Goal: Task Accomplishment & Management: Complete application form

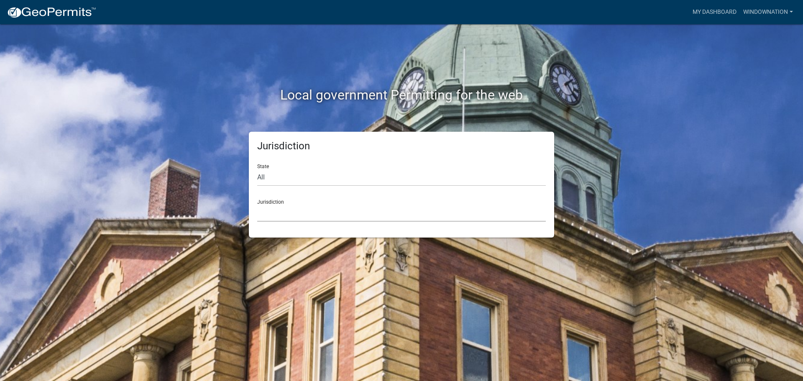
click at [351, 216] on select "[GEOGRAPHIC_DATA], [US_STATE] City of [GEOGRAPHIC_DATA], [US_STATE] [GEOGRAPHIC…" at bounding box center [401, 213] width 289 height 17
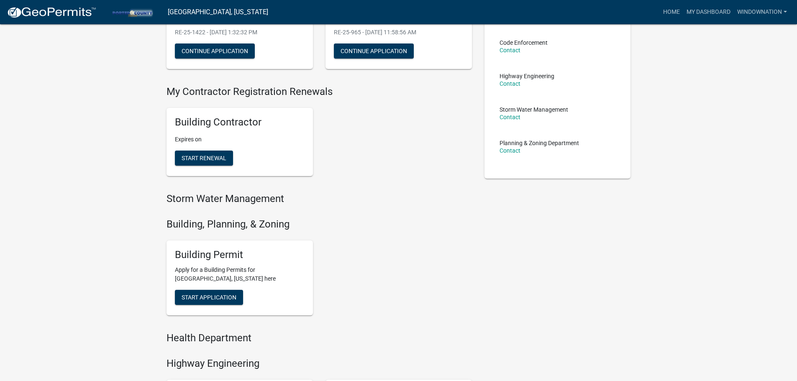
scroll to position [126, 0]
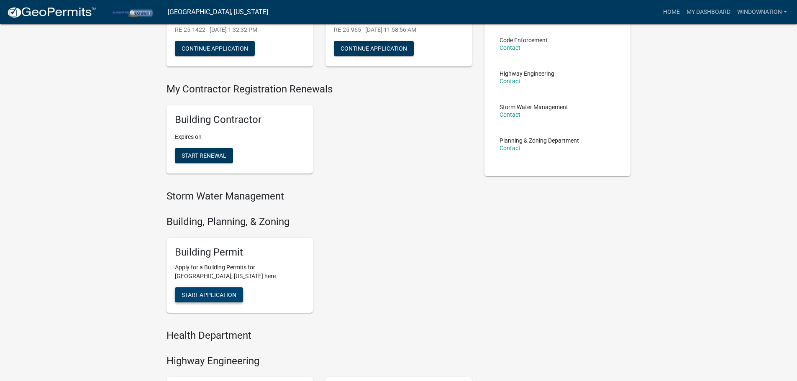
click at [207, 293] on span "Start Application" at bounding box center [209, 295] width 55 height 7
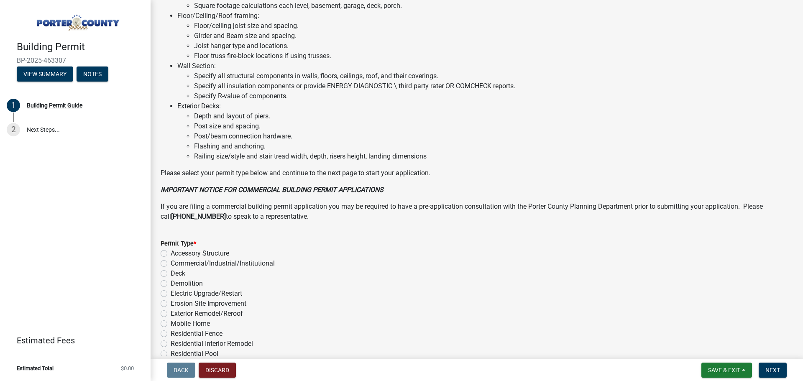
scroll to position [544, 0]
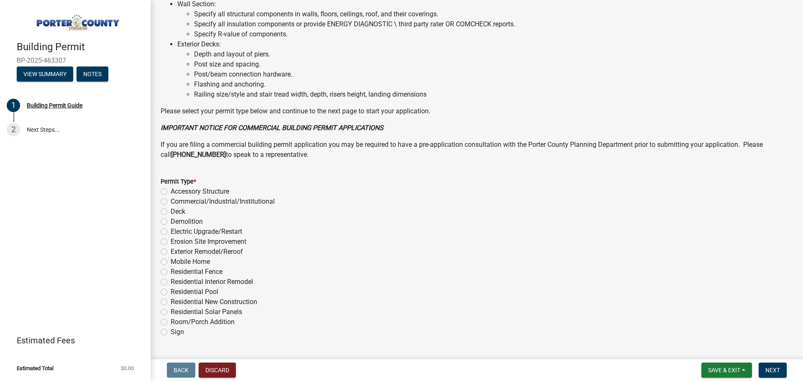
click at [168, 252] on div "Exterior Remodel/Reroof" at bounding box center [477, 252] width 633 height 10
click at [171, 252] on label "Exterior Remodel/Reroof" at bounding box center [207, 252] width 72 height 10
click at [171, 252] on input "Exterior Remodel/Reroof" at bounding box center [173, 249] width 5 height 5
radio input "true"
click at [770, 367] on span "Next" at bounding box center [773, 370] width 15 height 7
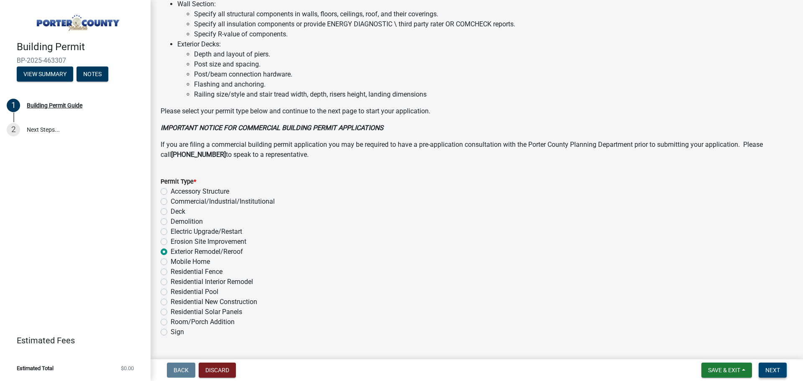
scroll to position [0, 0]
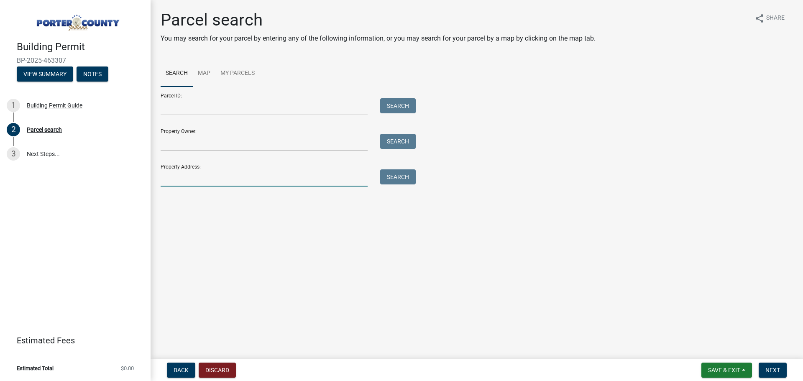
click at [191, 181] on input "Property Address:" at bounding box center [264, 177] width 207 height 17
type input "742 w division"
click at [383, 177] on button "Search" at bounding box center [398, 176] width 36 height 15
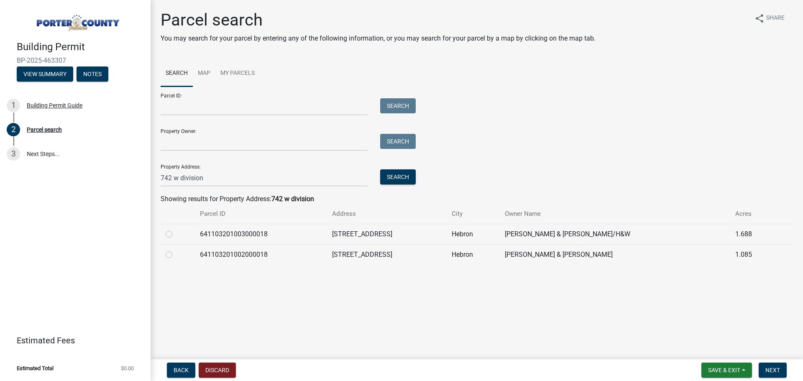
click at [176, 229] on label at bounding box center [176, 229] width 0 height 0
click at [176, 233] on input "radio" at bounding box center [178, 231] width 5 height 5
radio input "true"
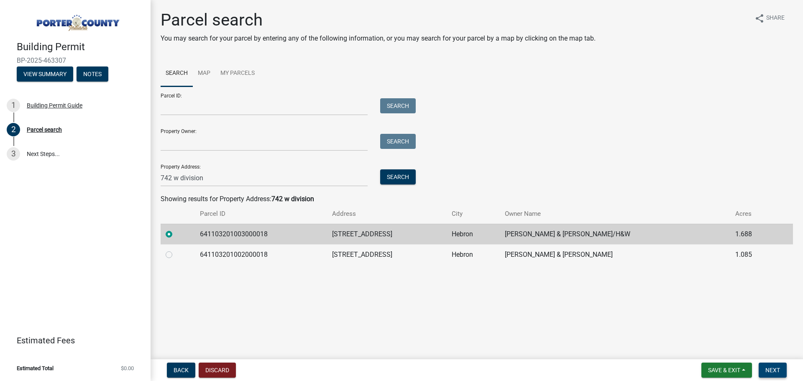
click at [771, 371] on span "Next" at bounding box center [773, 370] width 15 height 7
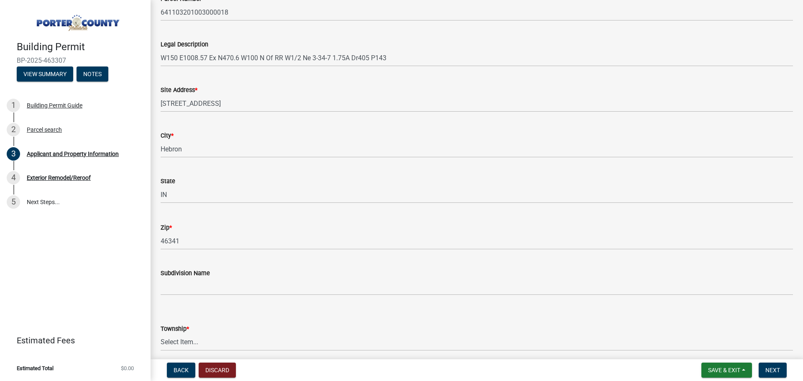
scroll to position [126, 0]
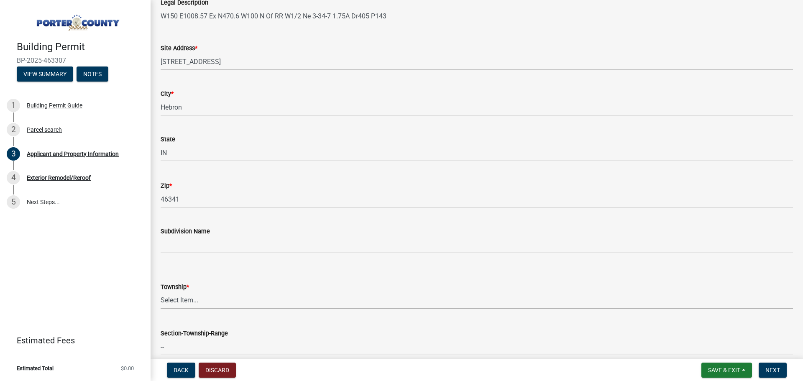
click at [180, 298] on select "Select Item... [PERSON_NAME][GEOGRAPHIC_DATA] [PERSON_NAME][GEOGRAPHIC_DATA] [G…" at bounding box center [477, 300] width 633 height 17
click at [161, 292] on select "Select Item... [PERSON_NAME][GEOGRAPHIC_DATA] [PERSON_NAME][GEOGRAPHIC_DATA] [G…" at bounding box center [477, 300] width 633 height 17
select select "eebc071e-620a-4db8-83e9-cb6b194c67e9"
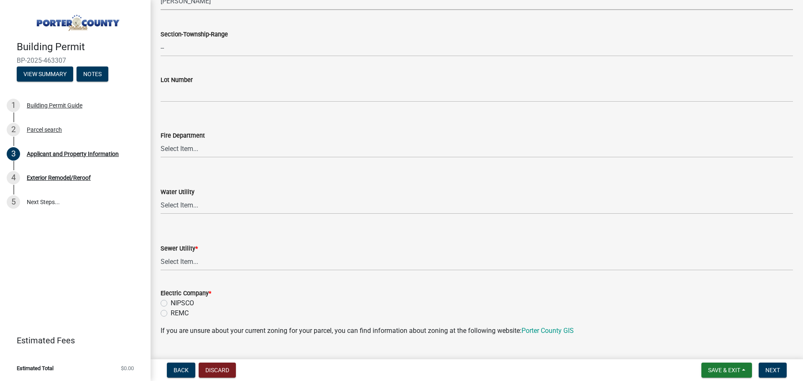
scroll to position [460, 0]
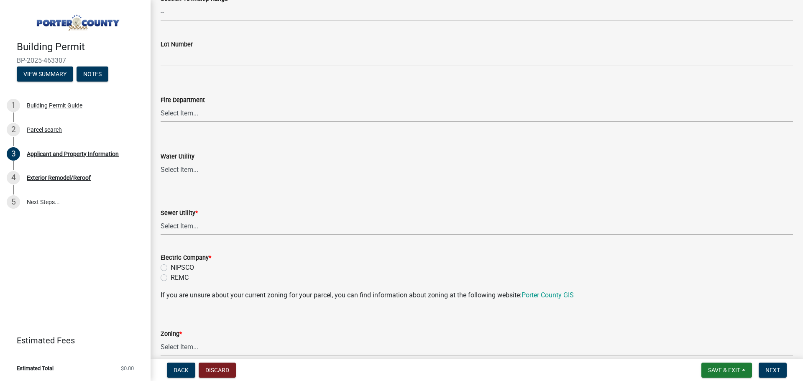
click at [183, 224] on select "Select Item... Aqua [US_STATE] Inc Damon Run Falling Waters Lake Eliza - LEACD …" at bounding box center [477, 226] width 633 height 17
click at [161, 218] on select "Select Item... Aqua [US_STATE] Inc Damon Run Falling Waters Lake Eliza - LEACD …" at bounding box center [477, 226] width 633 height 17
select select "ad46db9b-b68a-4590-8d08-f4fb10f3ead6"
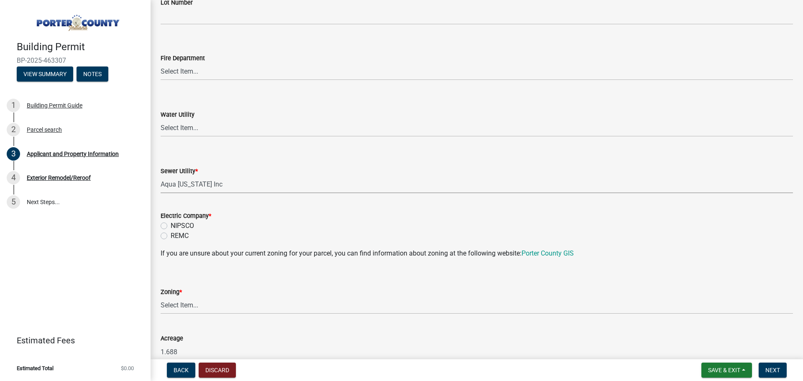
scroll to position [628, 0]
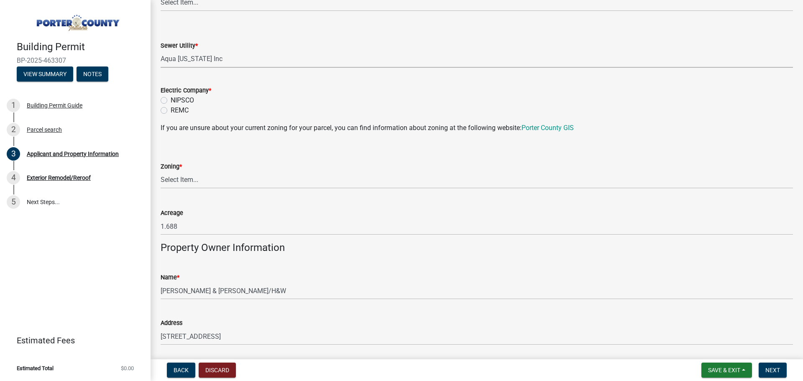
click at [171, 99] on label "NIPSCO" at bounding box center [182, 100] width 23 height 10
click at [171, 99] on input "NIPSCO" at bounding box center [173, 97] width 5 height 5
radio input "true"
drag, startPoint x: 173, startPoint y: 182, endPoint x: 176, endPoint y: 187, distance: 5.6
click at [173, 182] on select "Select Item... A1 A2 CH CM CN I1 I2 I3 IN MP OT P1 P2 PUD R1 R2 R3 R4 RL RR" at bounding box center [477, 180] width 633 height 17
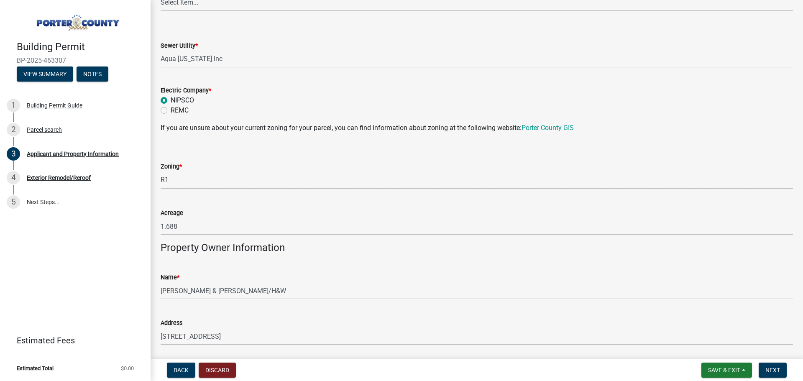
click at [161, 172] on select "Select Item... A1 A2 CH CM CN I1 I2 I3 IN MP OT P1 P2 PUD R1 R2 R3 R4 RL RR" at bounding box center [477, 180] width 633 height 17
select select "e2d1b1d7-ccc9-456b-9e96-e16306515997"
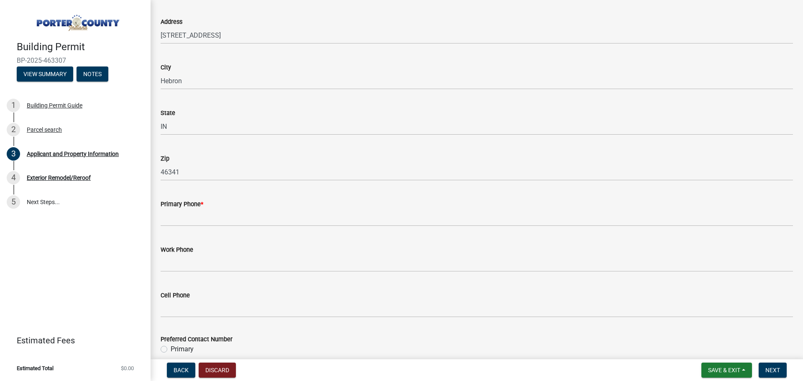
scroll to position [962, 0]
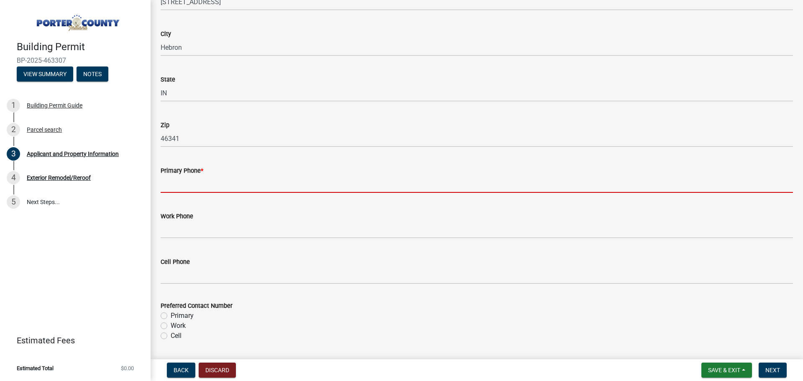
click at [190, 180] on input "Primary Phone *" at bounding box center [477, 184] width 633 height 17
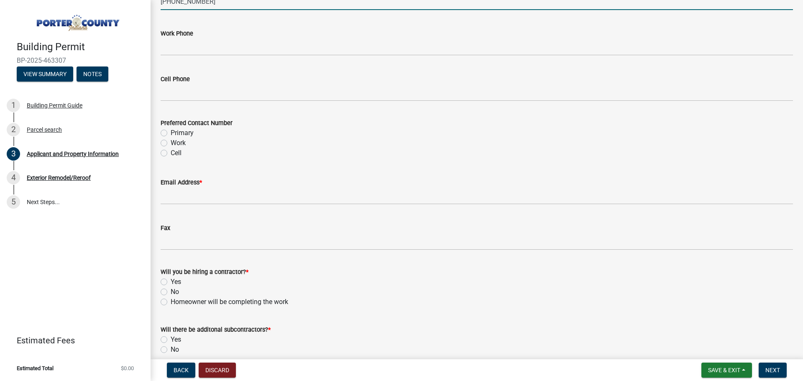
scroll to position [1172, 0]
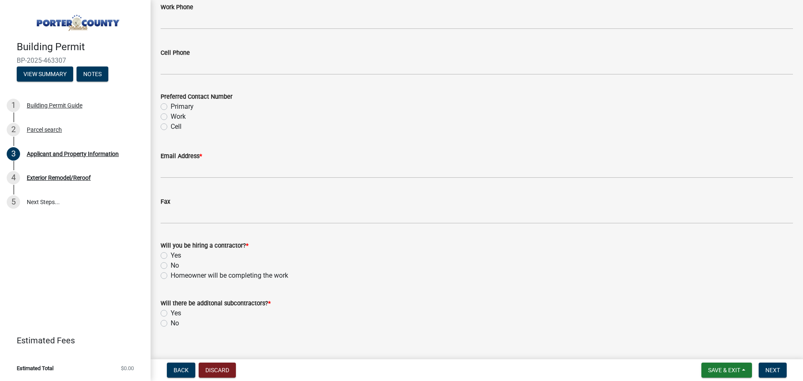
type input "[PHONE_NUMBER]"
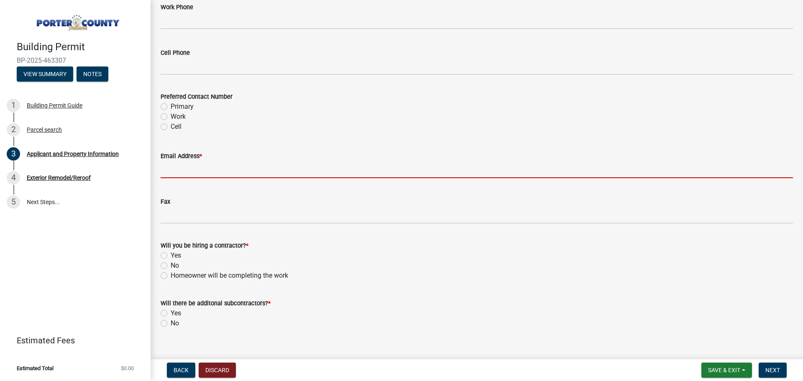
click at [176, 171] on input "Email Address *" at bounding box center [477, 169] width 633 height 17
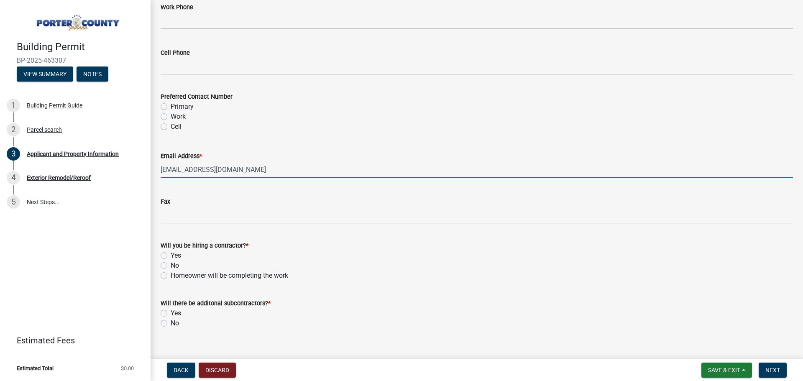
type input "[EMAIL_ADDRESS][DOMAIN_NAME]"
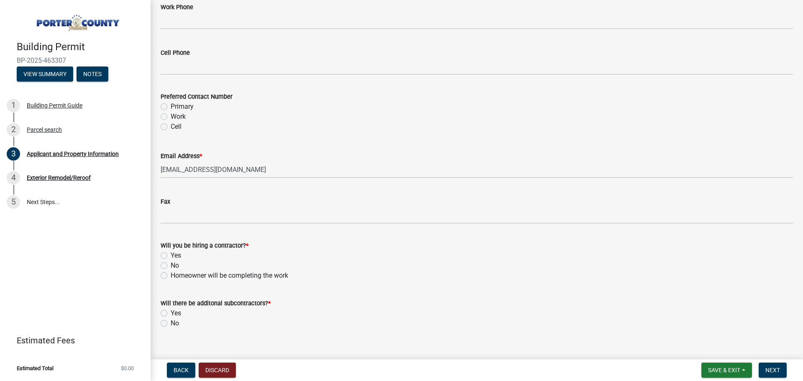
click at [171, 256] on label "Yes" at bounding box center [176, 256] width 10 height 10
click at [171, 256] on input "Yes" at bounding box center [173, 253] width 5 height 5
radio input "true"
click at [171, 325] on label "No" at bounding box center [175, 323] width 8 height 10
click at [171, 324] on input "No" at bounding box center [173, 320] width 5 height 5
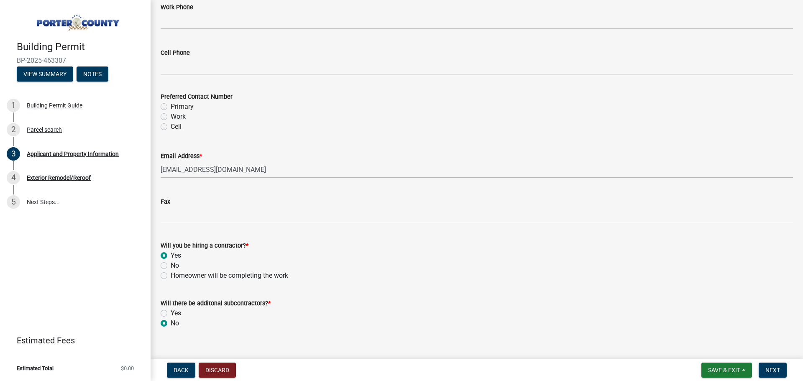
radio input "true"
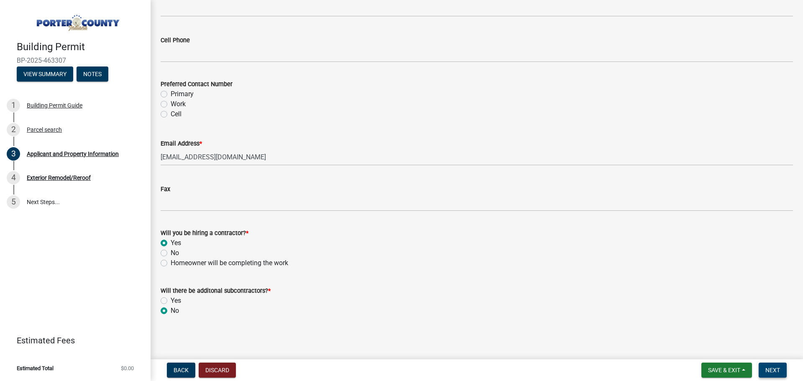
click at [772, 373] on span "Next" at bounding box center [773, 370] width 15 height 7
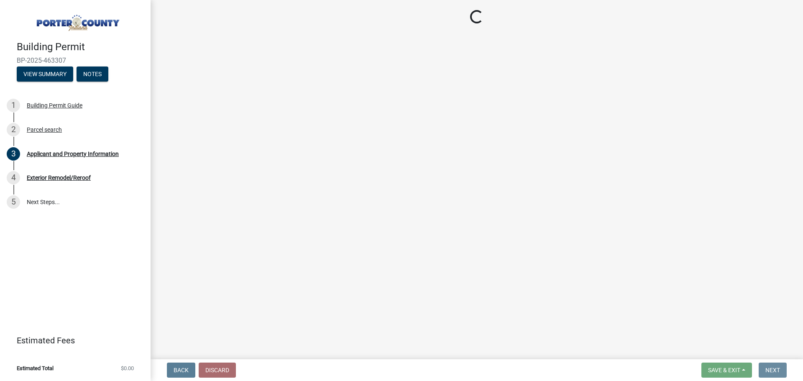
scroll to position [0, 0]
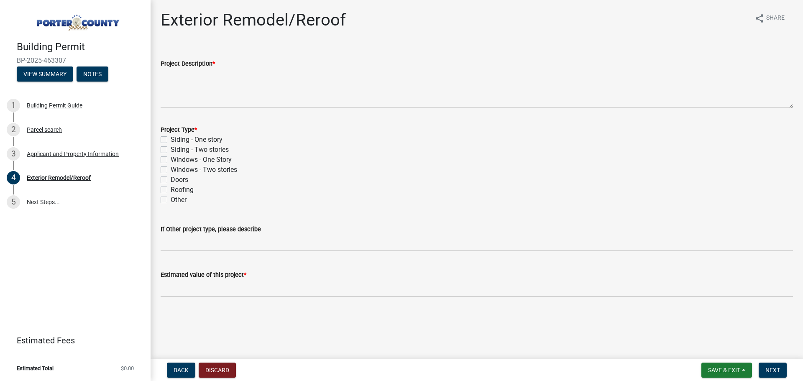
click at [171, 160] on label "Windows - One Story" at bounding box center [201, 160] width 61 height 10
click at [171, 160] on input "Windows - One Story" at bounding box center [173, 157] width 5 height 5
checkbox input "true"
checkbox input "false"
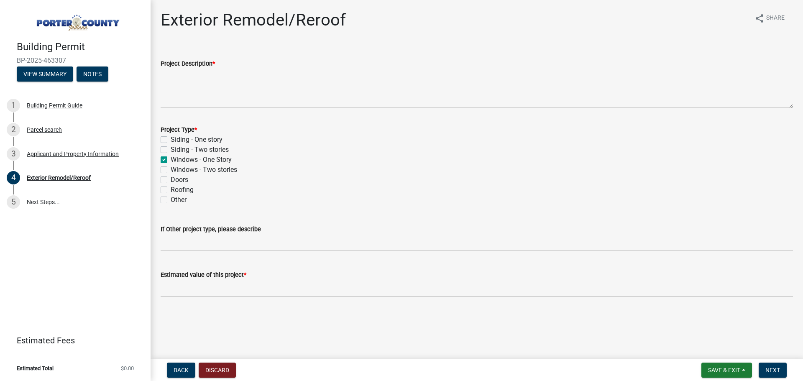
checkbox input "true"
checkbox input "false"
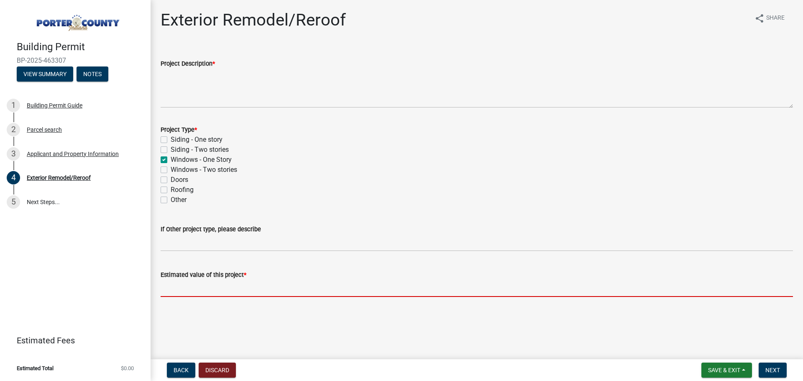
click at [220, 293] on input "text" at bounding box center [477, 288] width 633 height 17
click at [187, 287] on input "text" at bounding box center [477, 288] width 633 height 17
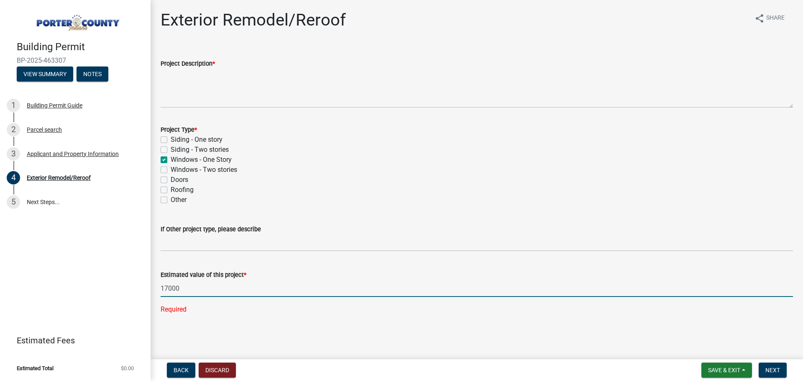
type input "17000"
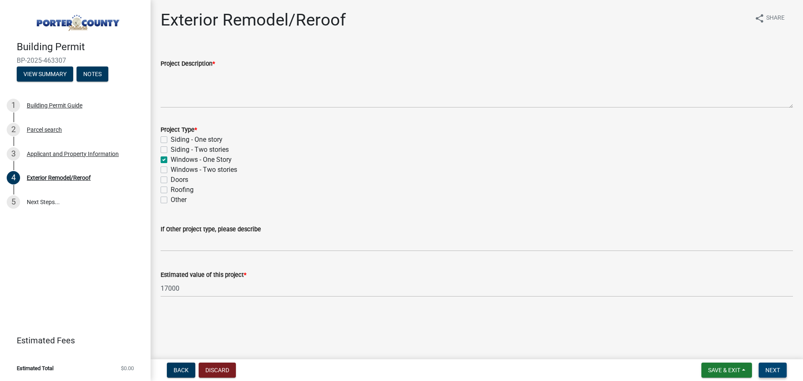
click at [762, 370] on button "Next" at bounding box center [773, 370] width 28 height 15
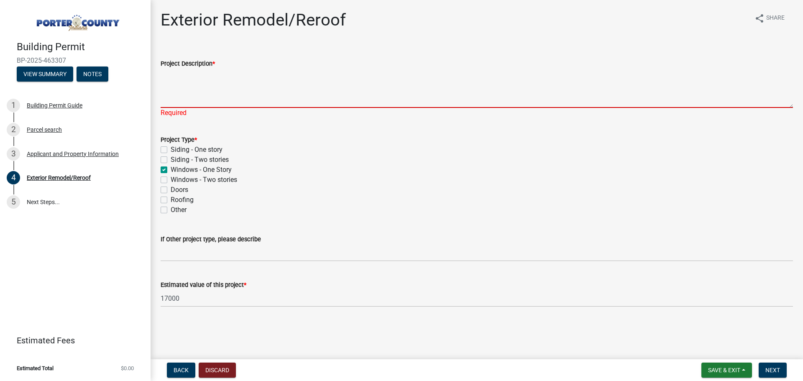
click at [203, 103] on textarea "Project Description *" at bounding box center [477, 88] width 633 height 39
click at [231, 88] on textarea "Project Description *" at bounding box center [477, 88] width 633 height 39
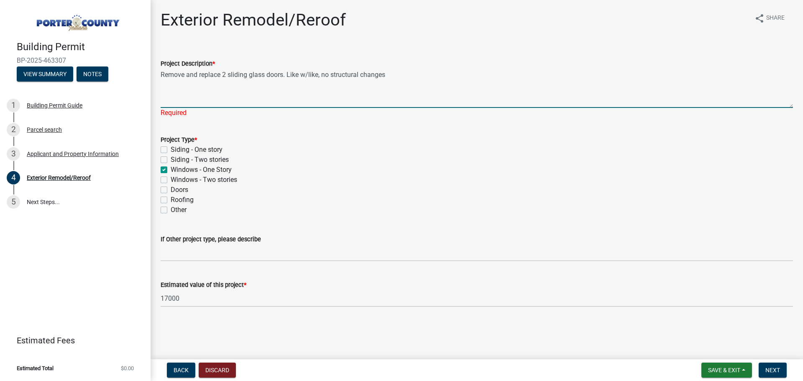
drag, startPoint x: 283, startPoint y: 75, endPoint x: 229, endPoint y: 74, distance: 53.6
click at [229, 74] on textarea "Remove and replace 2 sliding glass doors. Like w/like, no structural changes" at bounding box center [477, 88] width 633 height 39
type textarea "Remove and replace 2 patio doors. Like w/like, no structural changes"
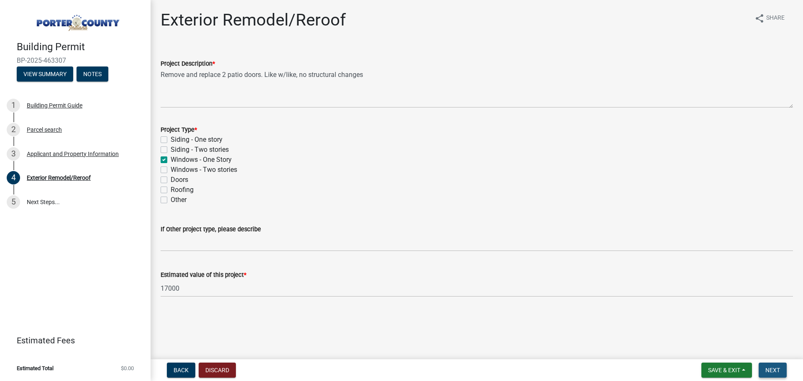
click at [781, 372] on button "Next" at bounding box center [773, 370] width 28 height 15
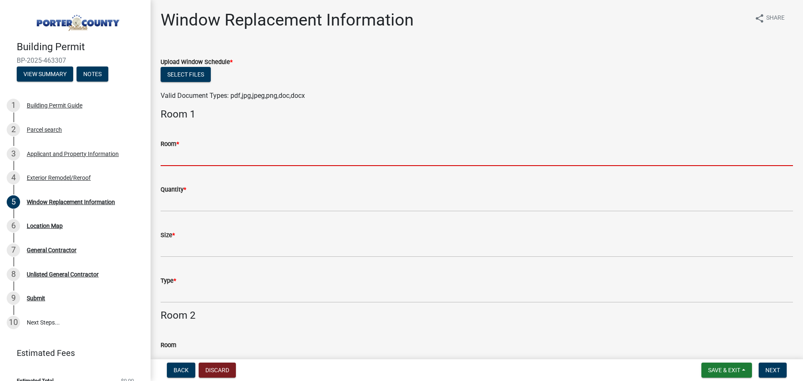
click at [203, 159] on input "Room *" at bounding box center [477, 157] width 633 height 17
click at [180, 151] on input "Room *" at bounding box center [477, 157] width 633 height 17
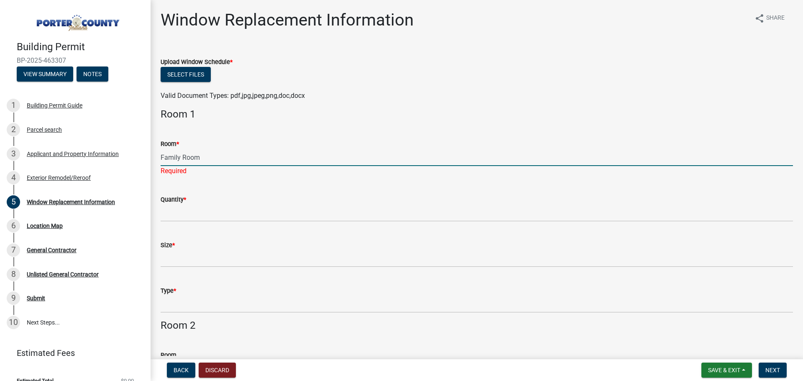
type input "Family Room"
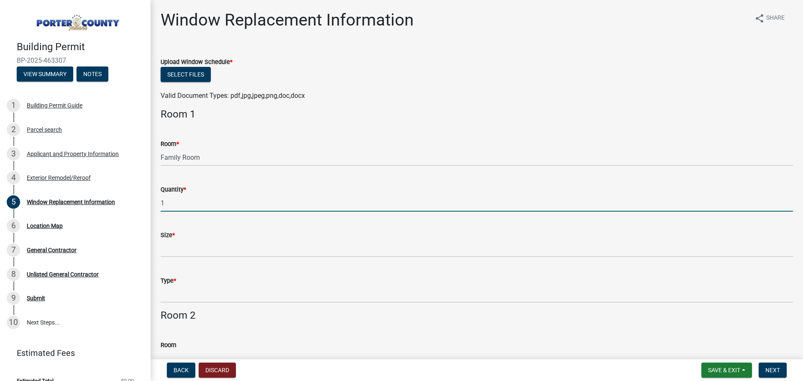
type input "1"
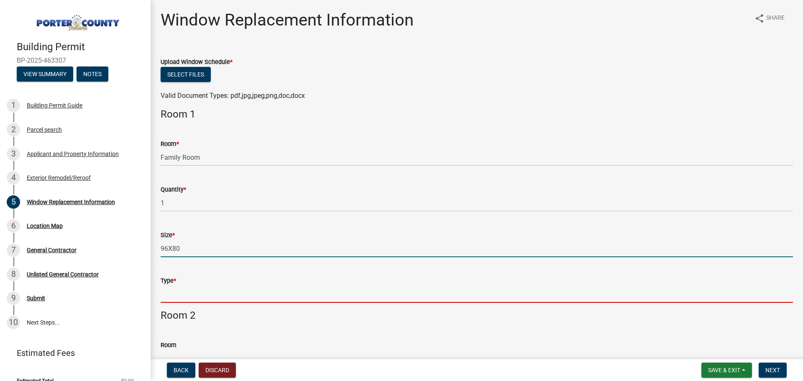
click at [173, 247] on input "96X80" at bounding box center [477, 248] width 633 height 17
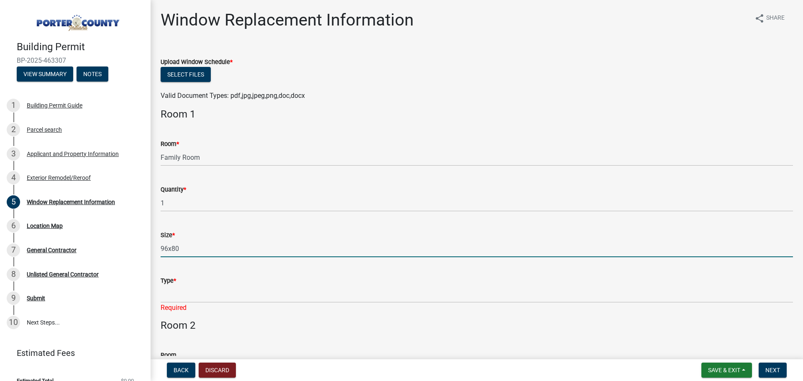
type input "96x80"
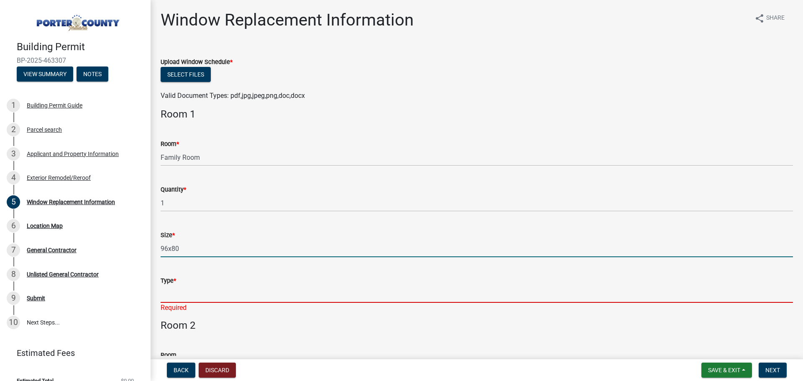
click at [174, 300] on input "Type *" at bounding box center [477, 294] width 633 height 17
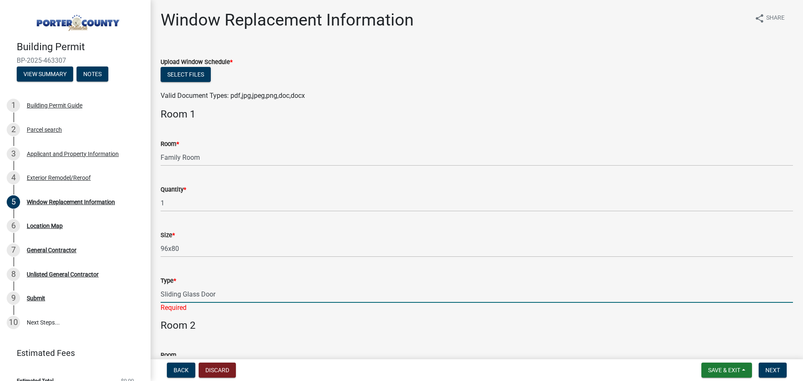
type input "Sliding Glass Door"
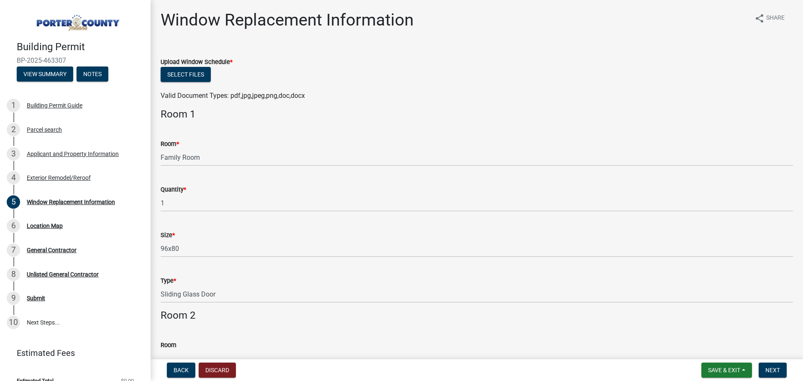
scroll to position [11, 0]
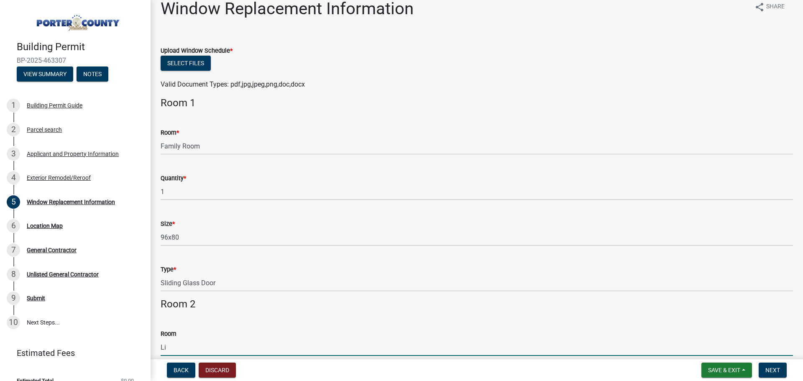
type input "L"
type input "Family Room"
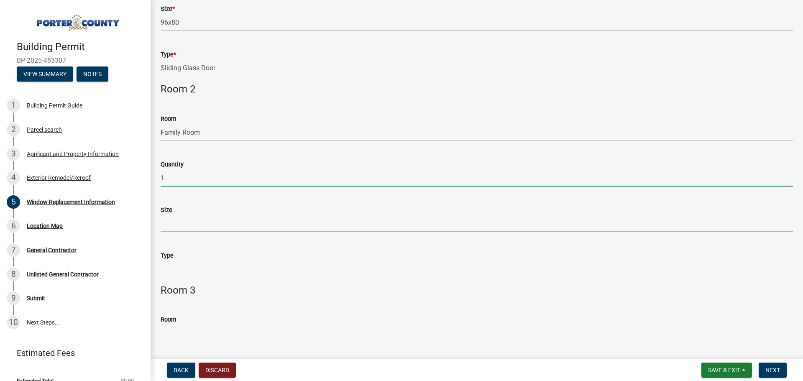
type input "1"
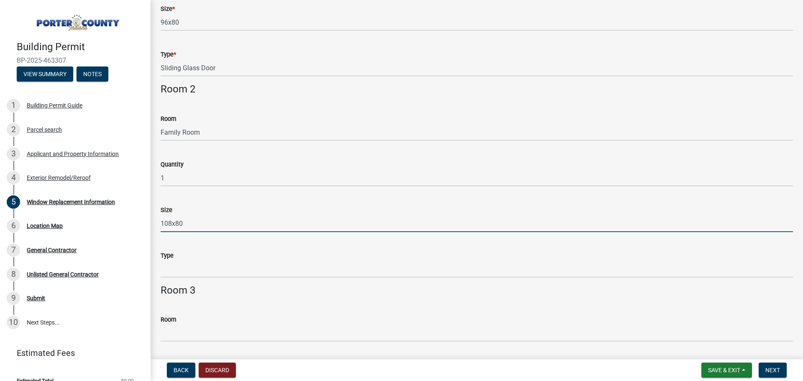
type input "108x80"
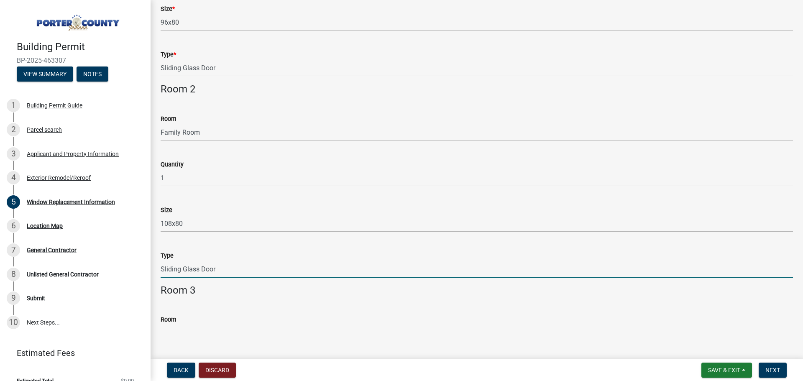
type input "Sliding Glass Door"
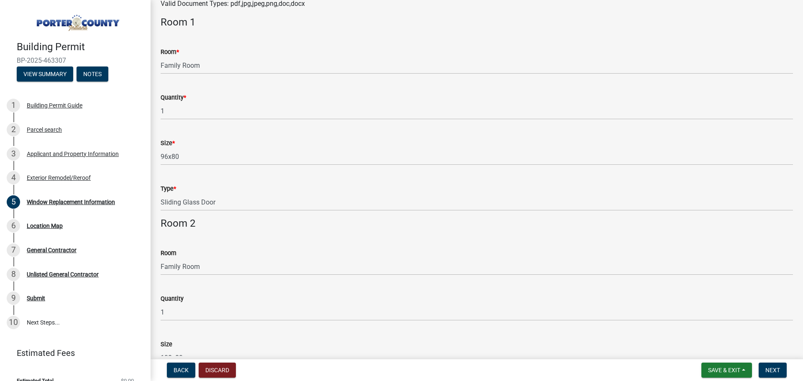
scroll to position [0, 0]
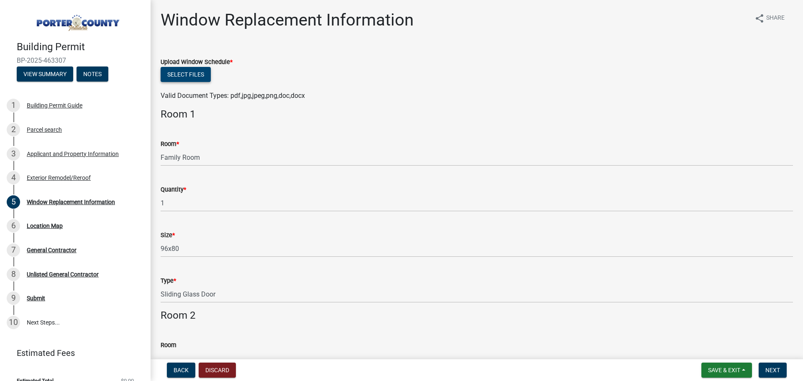
click at [175, 78] on button "Select files" at bounding box center [186, 74] width 50 height 15
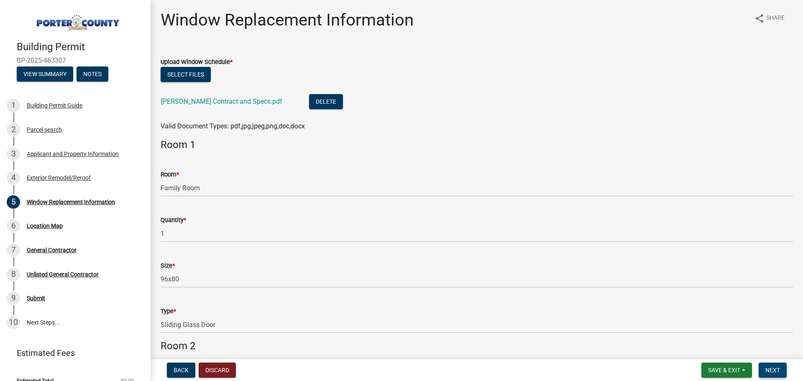
click at [770, 369] on span "Next" at bounding box center [773, 370] width 15 height 7
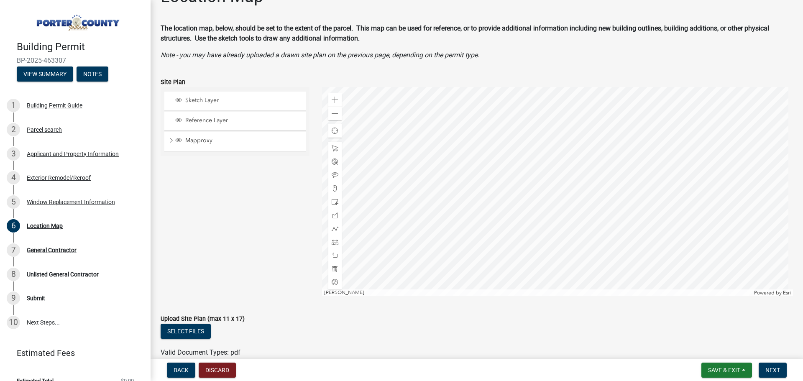
scroll to position [42, 0]
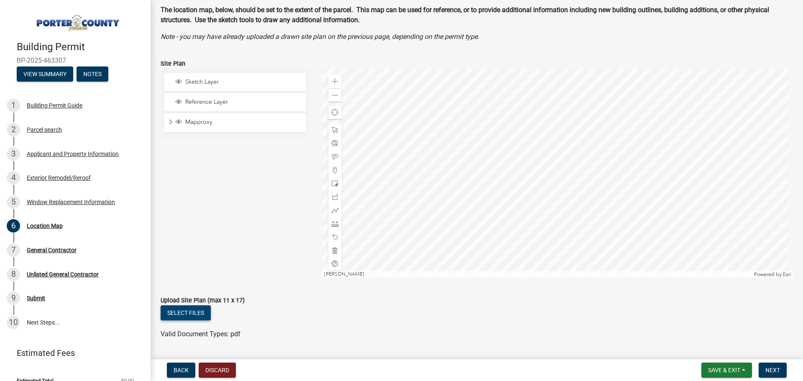
click at [199, 312] on button "Select files" at bounding box center [186, 312] width 50 height 15
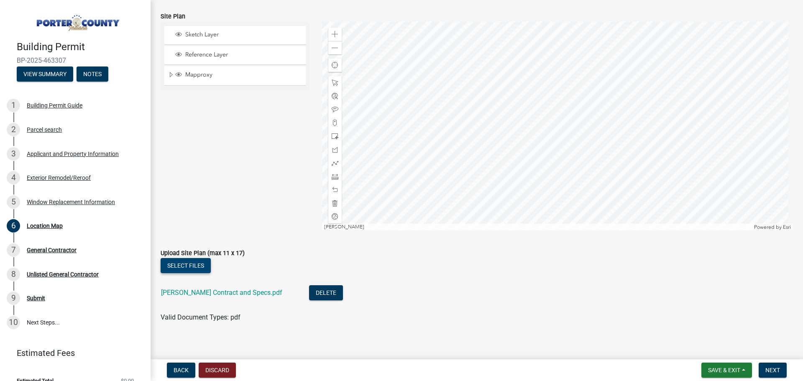
scroll to position [96, 0]
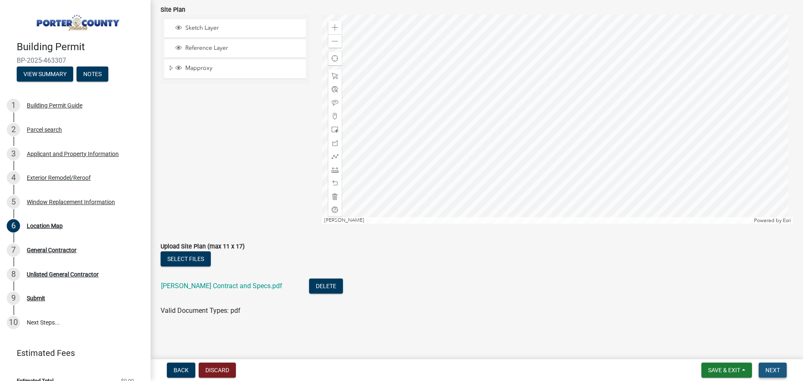
click at [768, 370] on span "Next" at bounding box center [773, 370] width 15 height 7
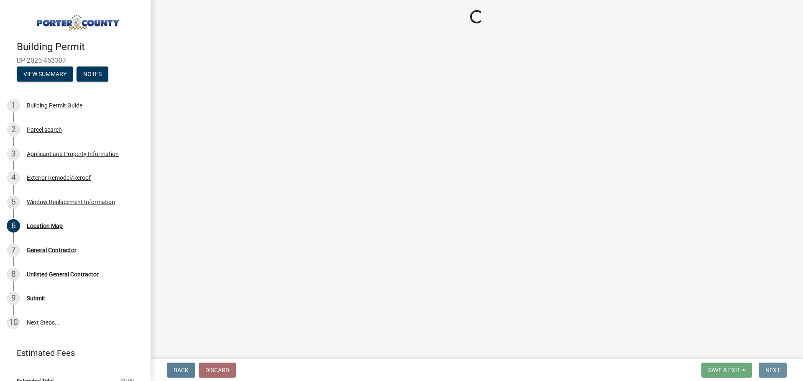
scroll to position [0, 0]
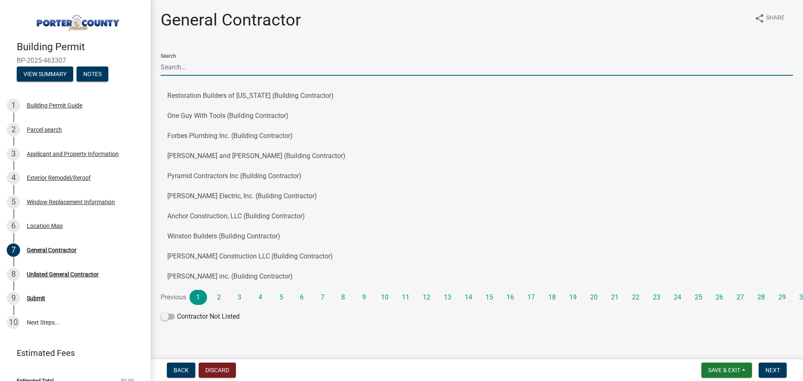
click at [188, 64] on input "Search" at bounding box center [477, 67] width 633 height 17
type input "window nation"
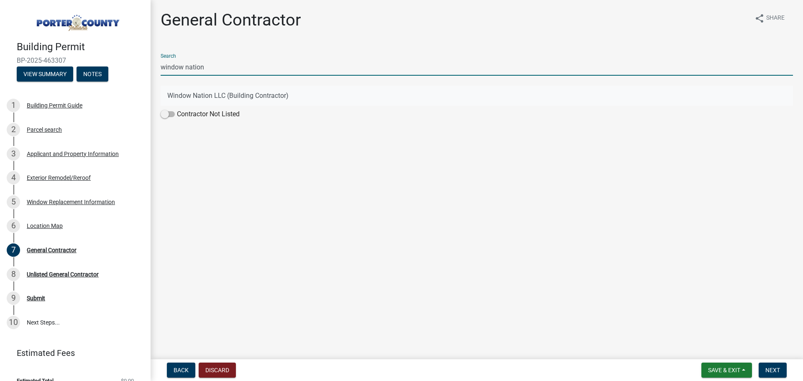
click at [217, 99] on button "Window Nation LLC (Building Contractor)" at bounding box center [477, 96] width 633 height 20
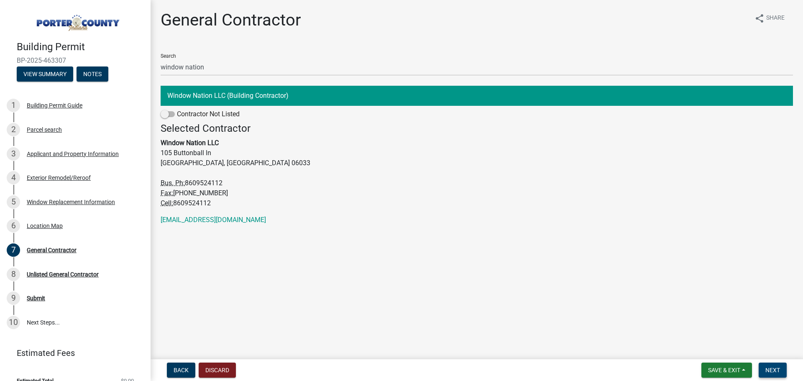
click at [773, 372] on span "Next" at bounding box center [773, 370] width 15 height 7
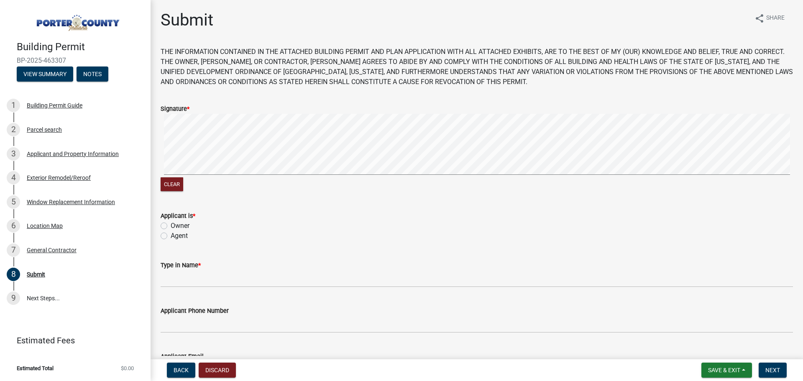
click at [171, 237] on label "Agent" at bounding box center [179, 236] width 17 height 10
click at [171, 236] on input "Agent" at bounding box center [173, 233] width 5 height 5
radio input "true"
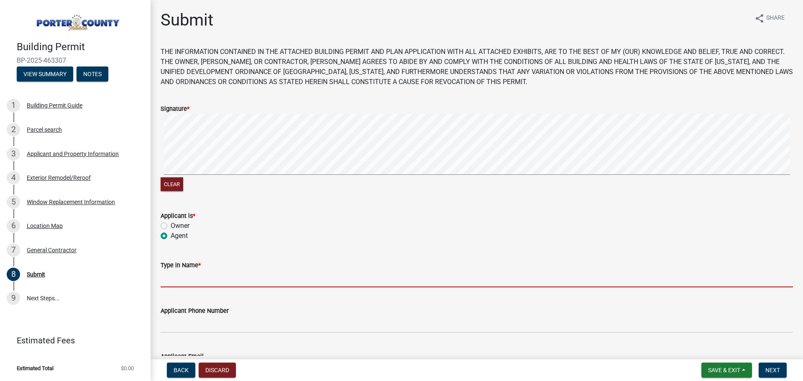
click at [181, 279] on input "Type in Name *" at bounding box center [477, 278] width 633 height 17
type input "[PERSON_NAME]"
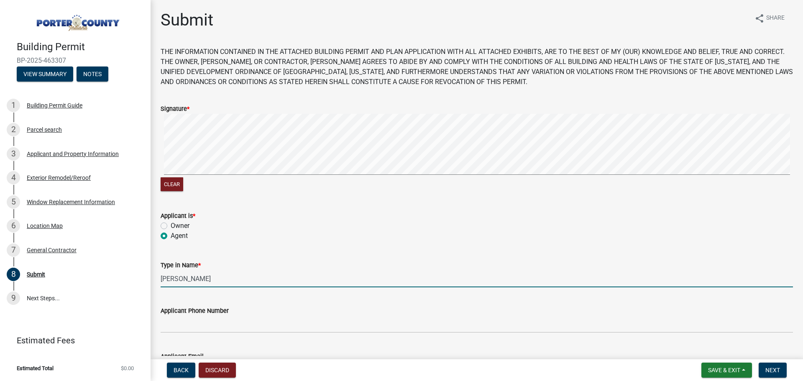
type input "8609524112"
type input "[EMAIL_ADDRESS][DOMAIN_NAME]"
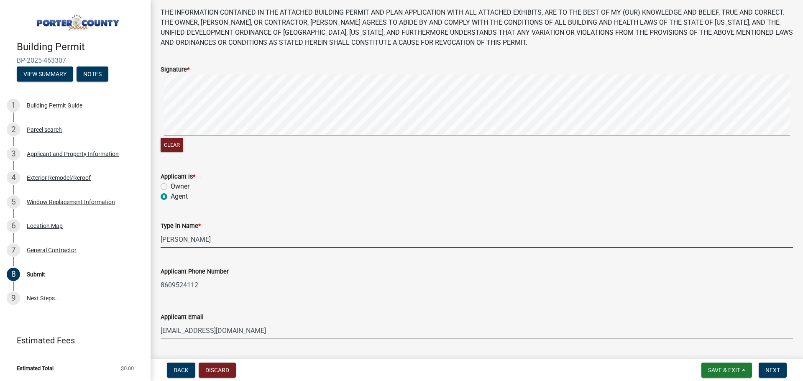
scroll to position [114, 0]
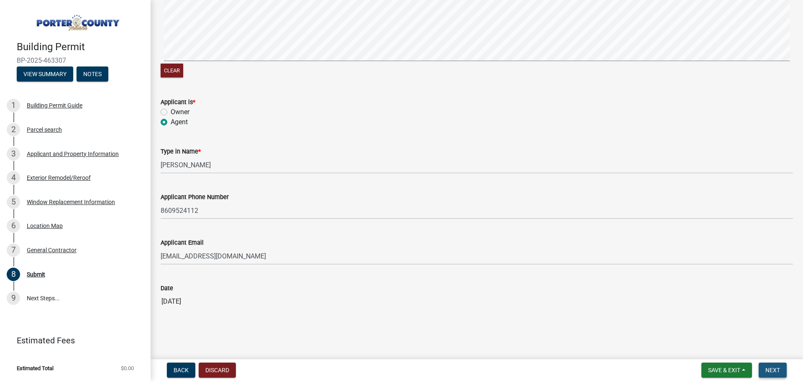
click at [776, 372] on span "Next" at bounding box center [773, 370] width 15 height 7
